Goal: Information Seeking & Learning: Compare options

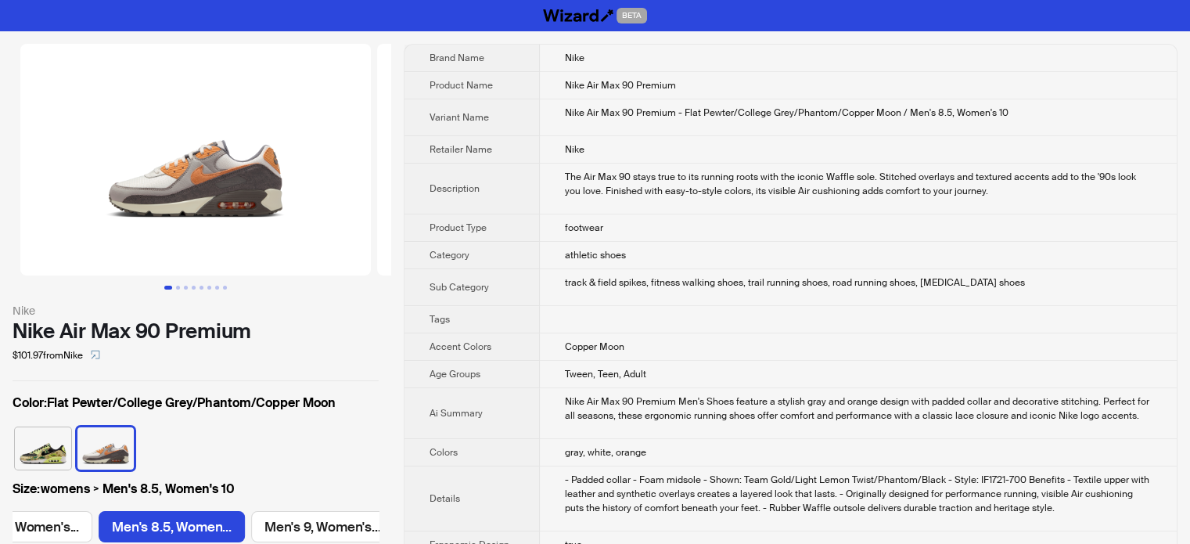
scroll to position [0, 726]
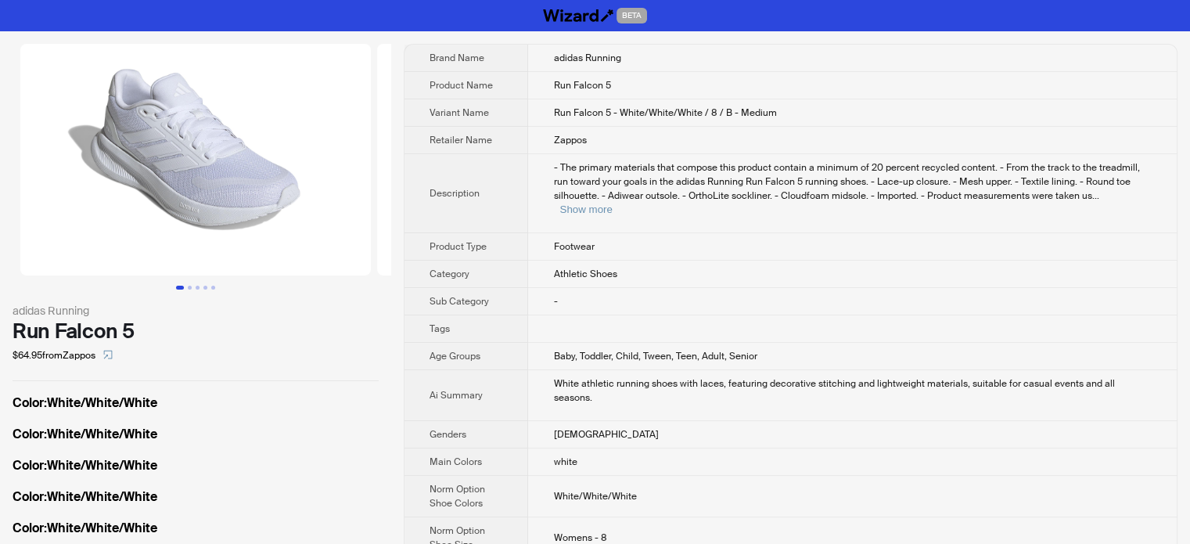
scroll to position [0, 137]
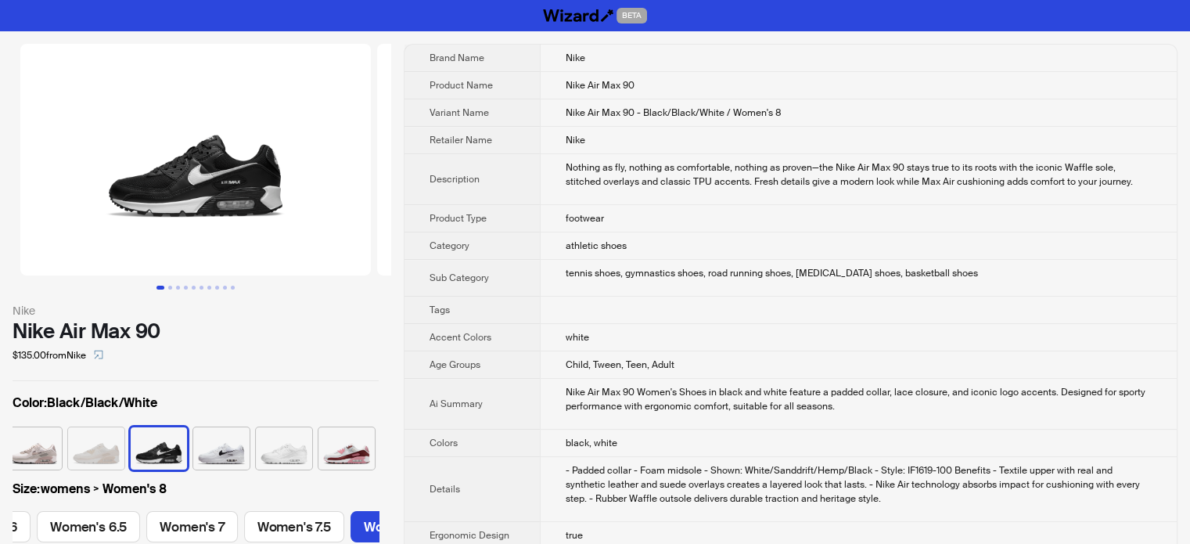
scroll to position [0, 591]
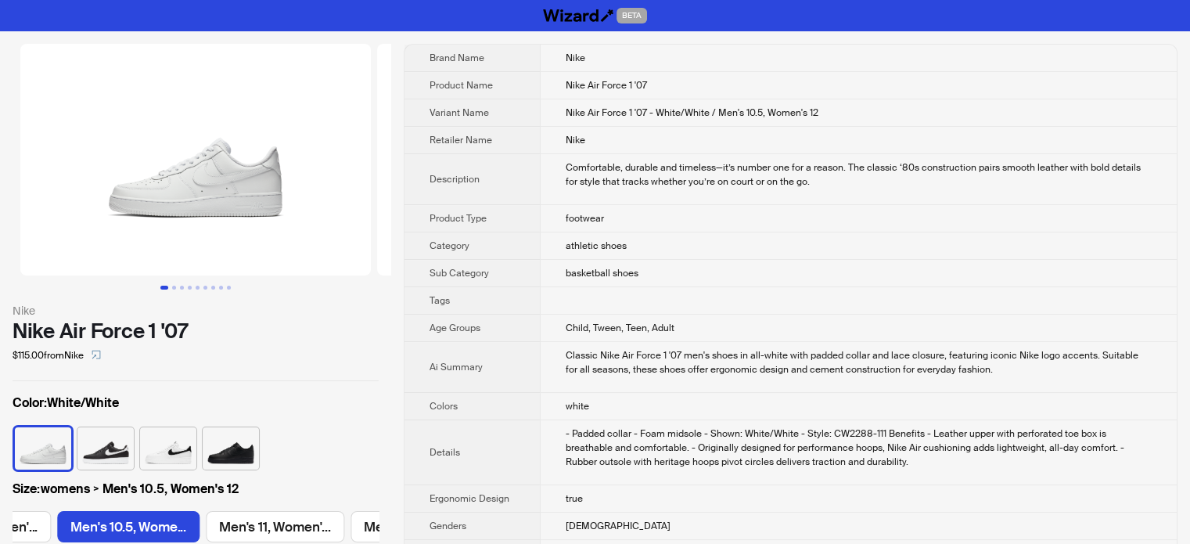
scroll to position [0, 2081]
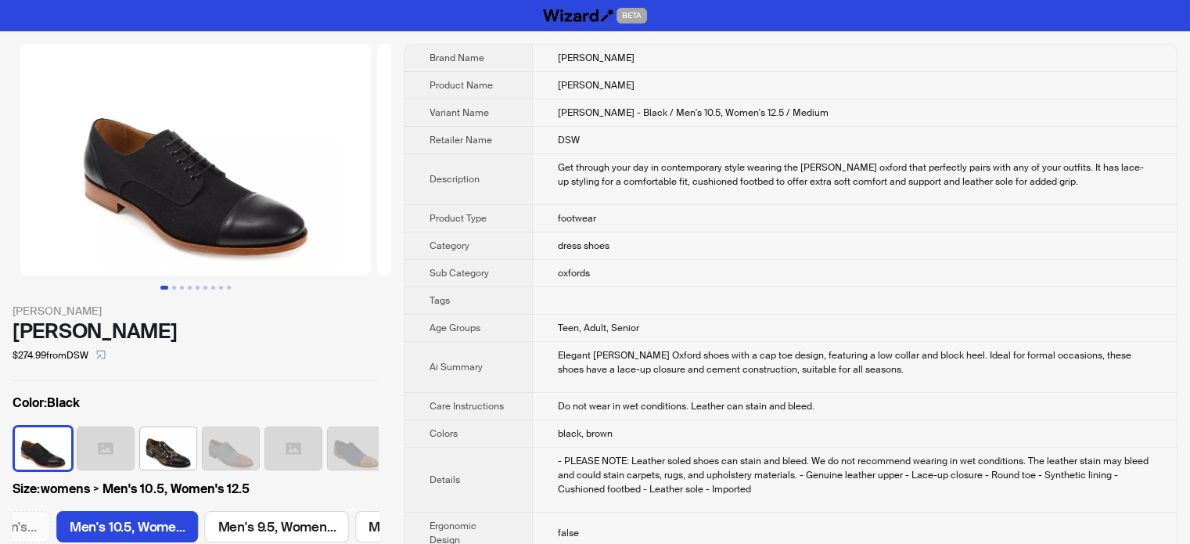
scroll to position [0, 1269]
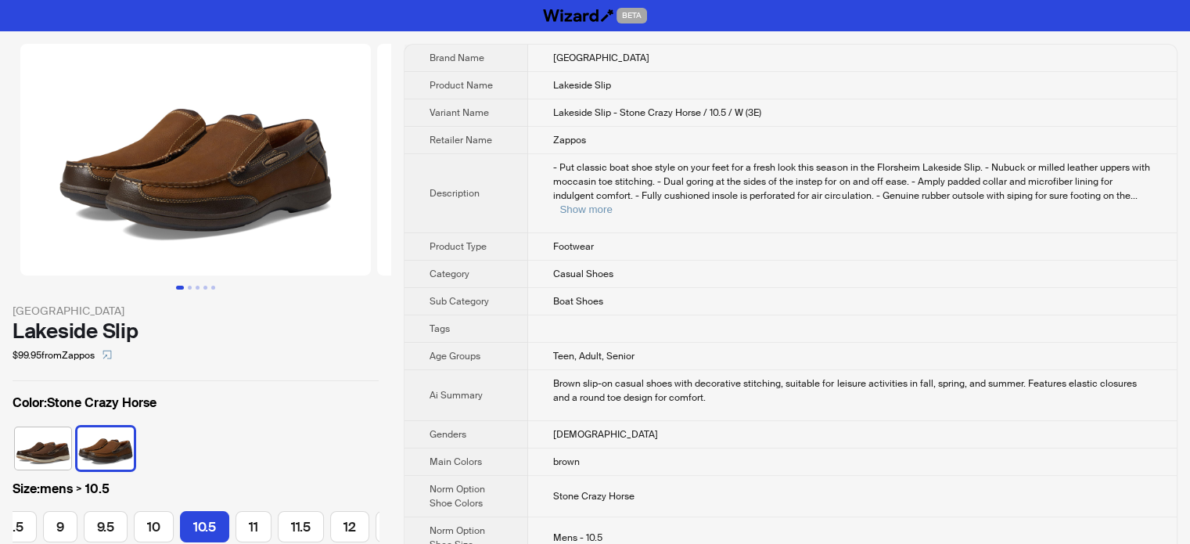
scroll to position [0, 273]
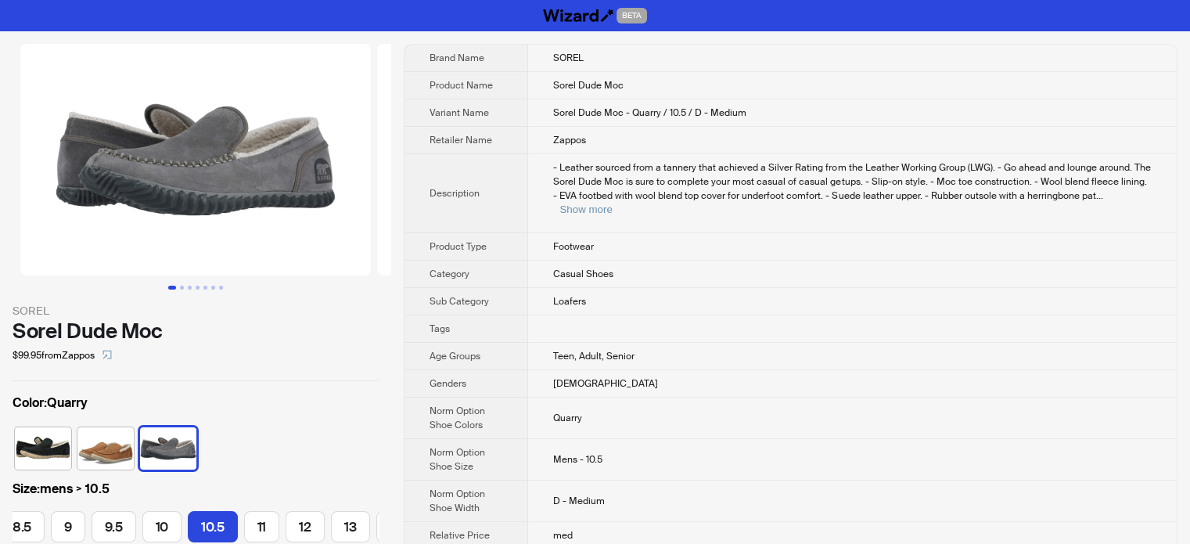
scroll to position [0, 128]
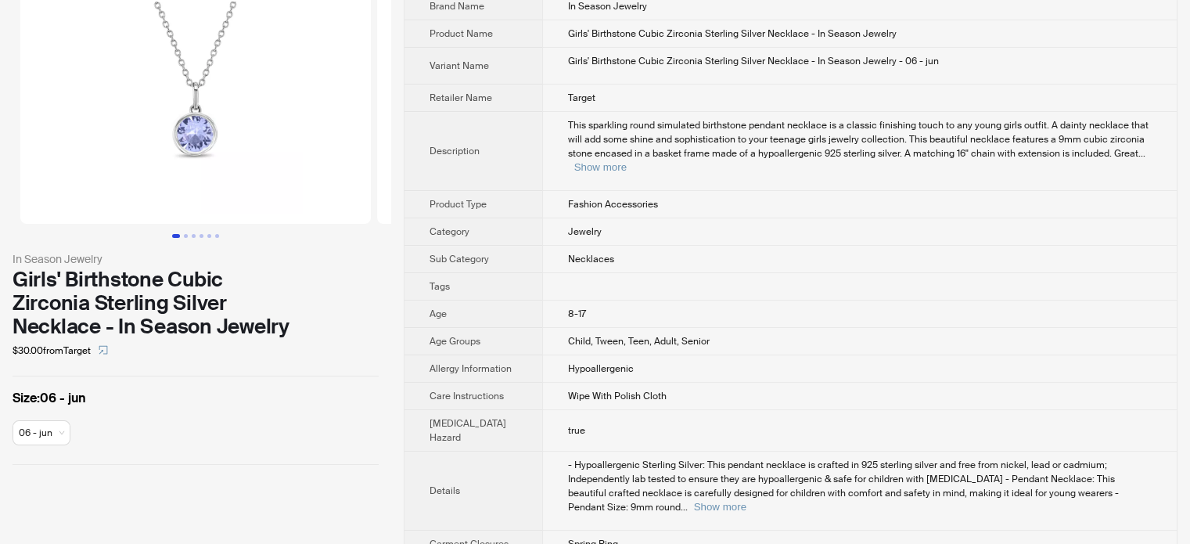
scroll to position [78, 0]
